Goal: Information Seeking & Learning: Learn about a topic

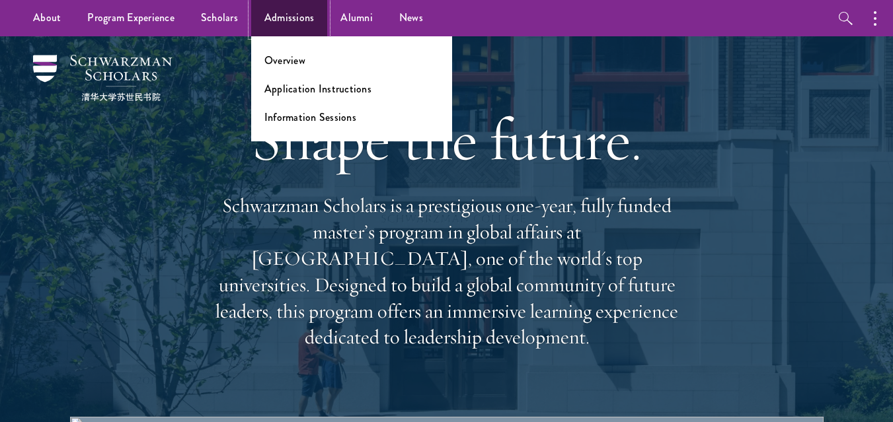
click at [272, 26] on link "Admissions" at bounding box center [289, 18] width 77 height 36
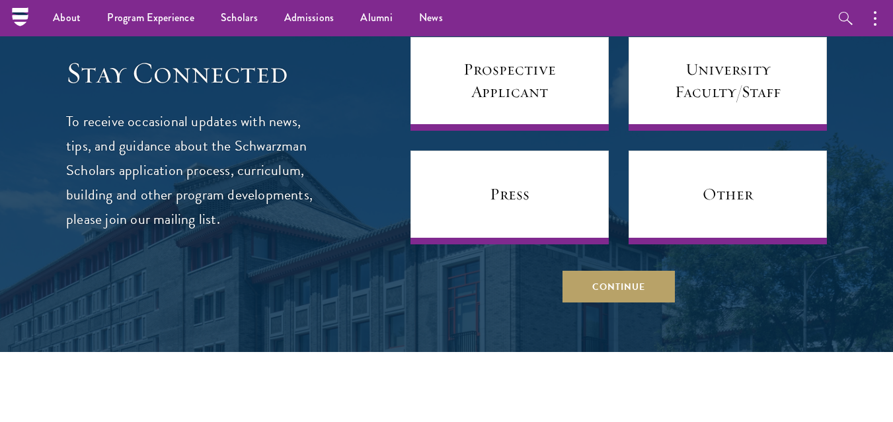
scroll to position [5201, 0]
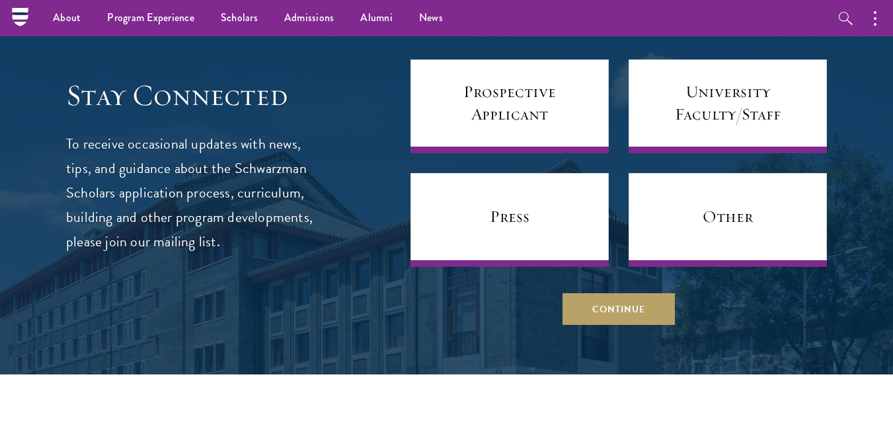
click at [435, 283] on div "Please select what best describes you: Prospective Applicant University Faculty…" at bounding box center [618, 166] width 416 height 318
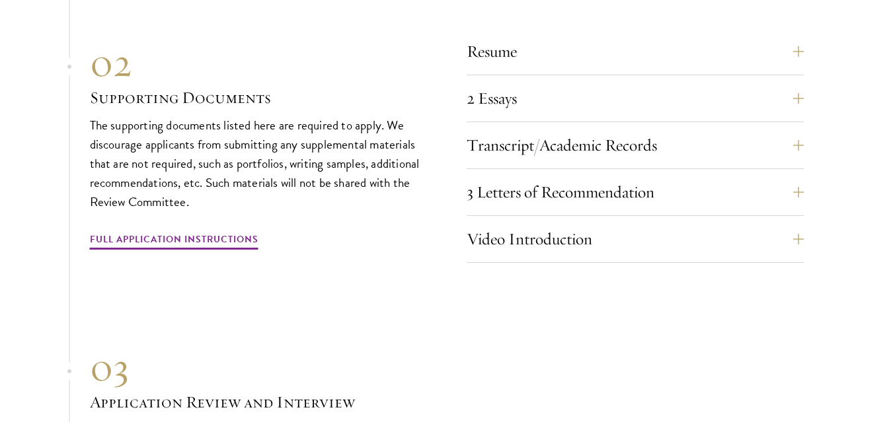
scroll to position [4197, 0]
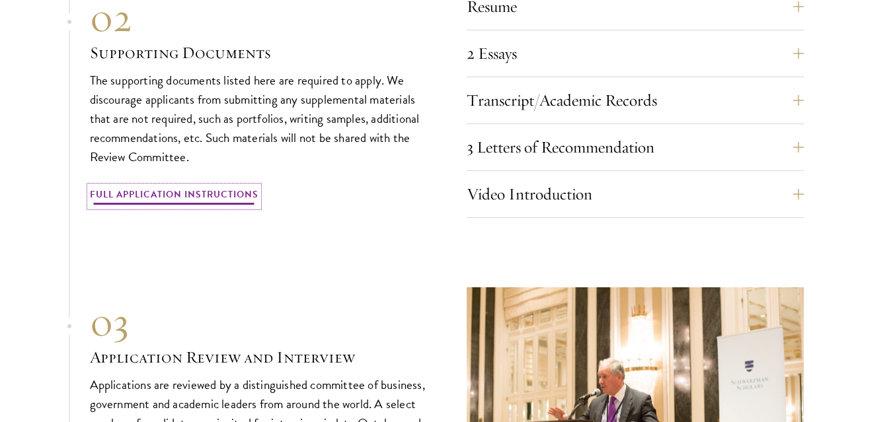
click at [184, 186] on link "Full Application Instructions" at bounding box center [174, 196] width 168 height 20
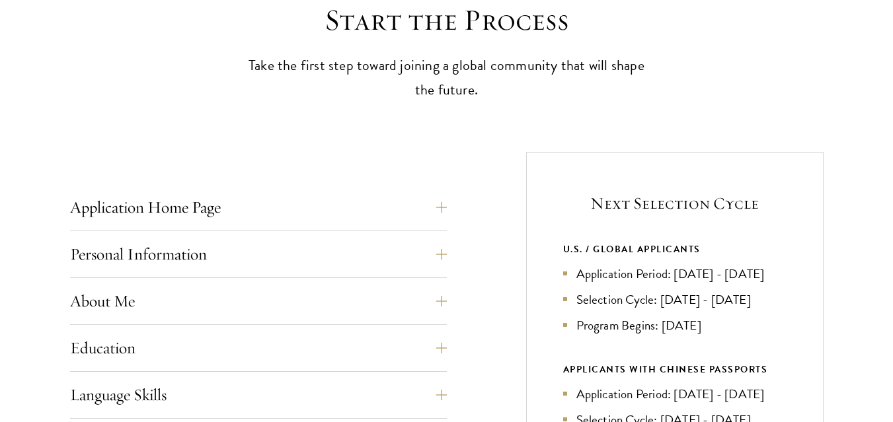
scroll to position [449, 0]
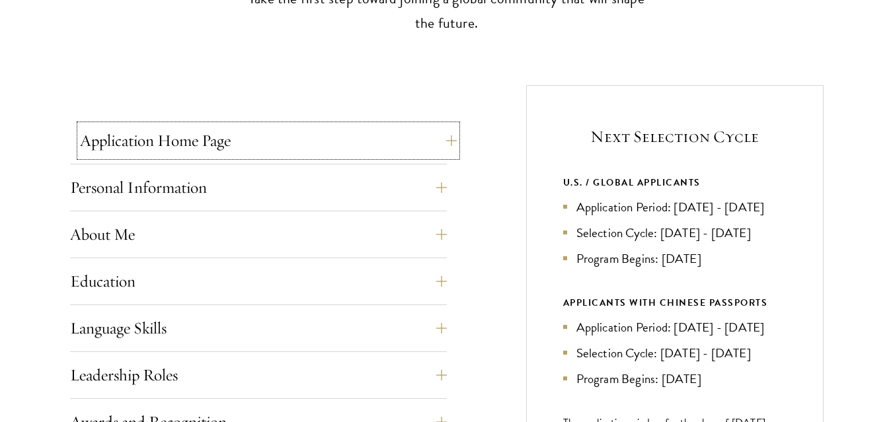
click at [217, 146] on button "Application Home Page" at bounding box center [268, 141] width 377 height 32
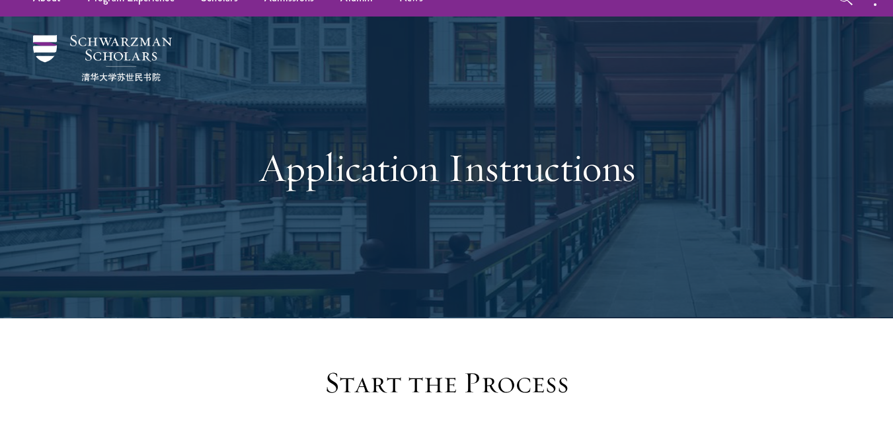
scroll to position [0, 0]
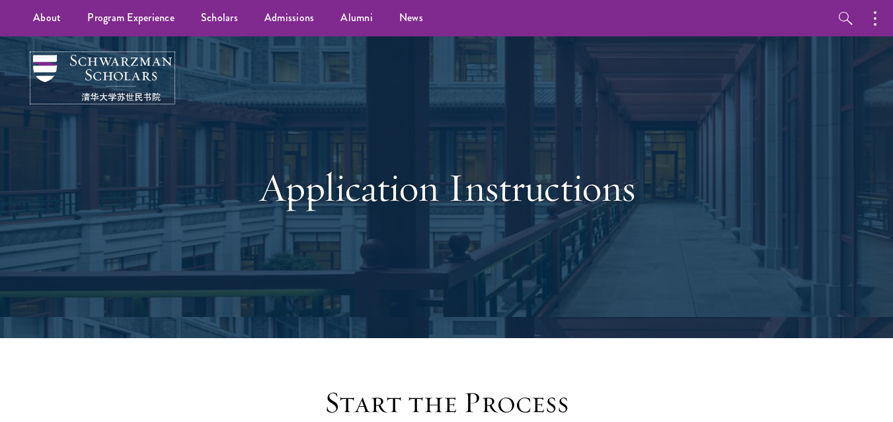
click at [48, 65] on img at bounding box center [102, 78] width 139 height 46
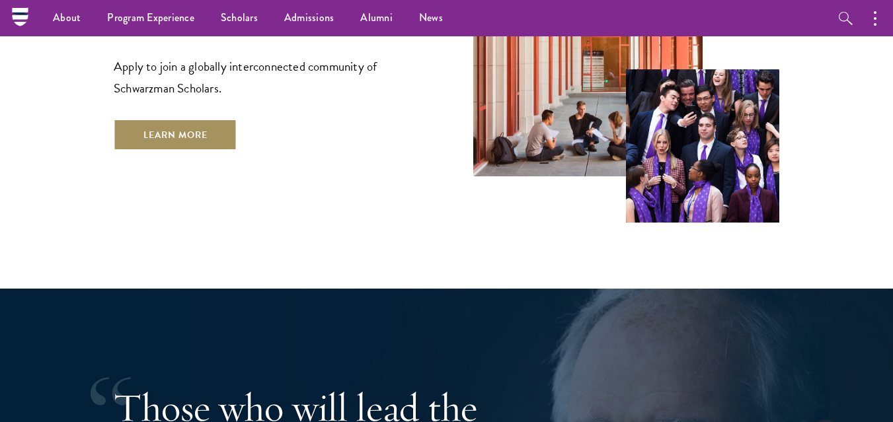
scroll to position [2194, 0]
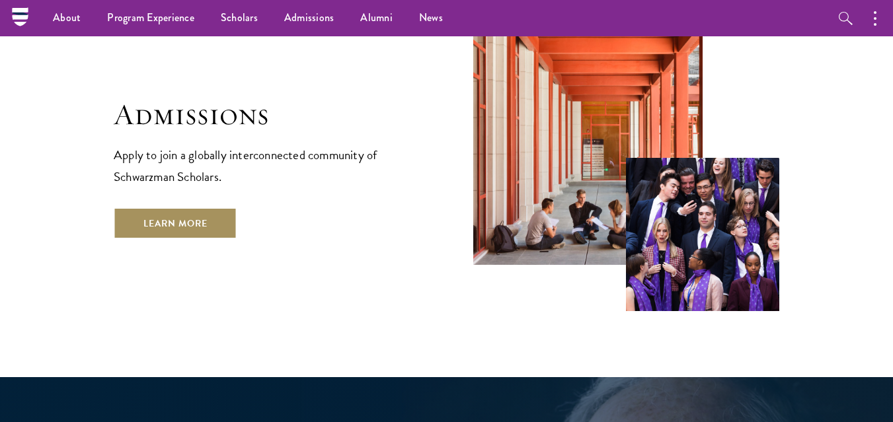
click at [168, 207] on link "Learn More" at bounding box center [176, 223] width 124 height 32
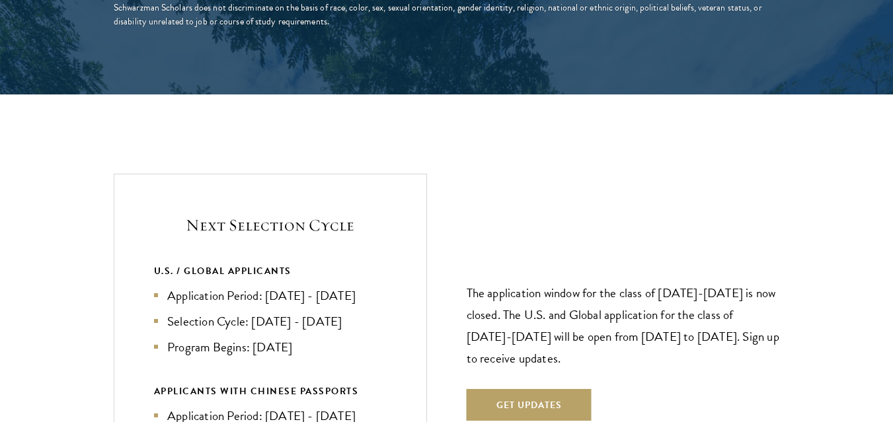
scroll to position [2643, 0]
